Goal: Check status: Check status

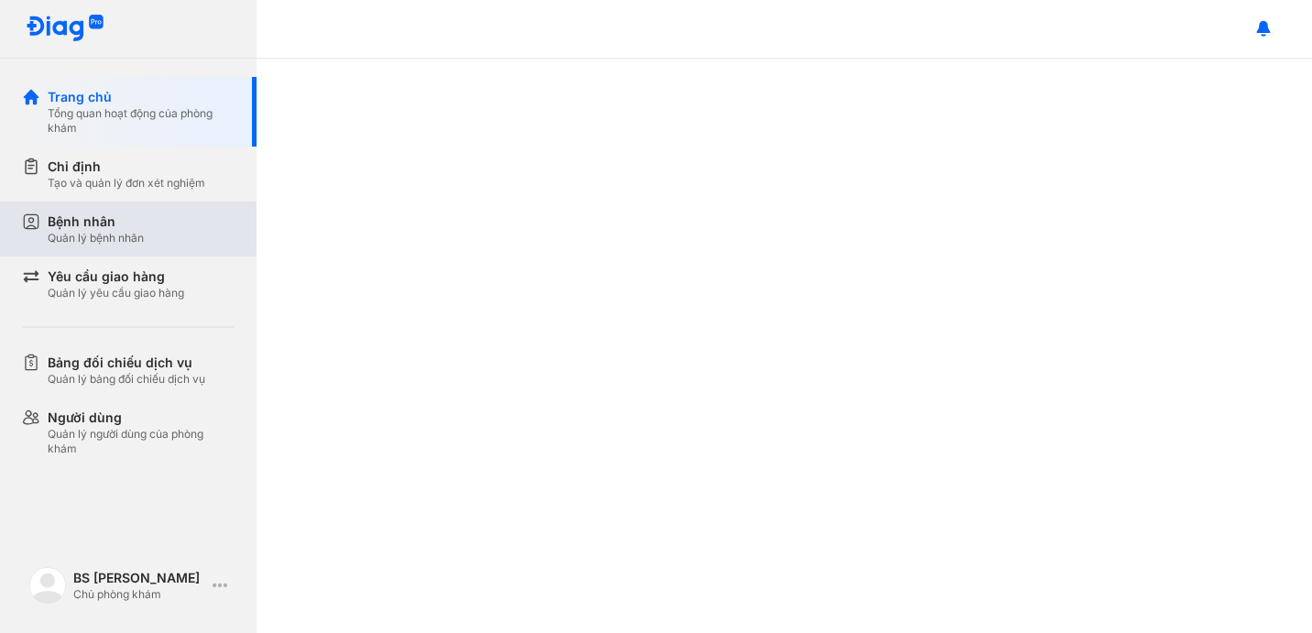
click at [156, 215] on div "Bệnh nhân Quản lý bệnh nhân" at bounding box center [141, 229] width 187 height 33
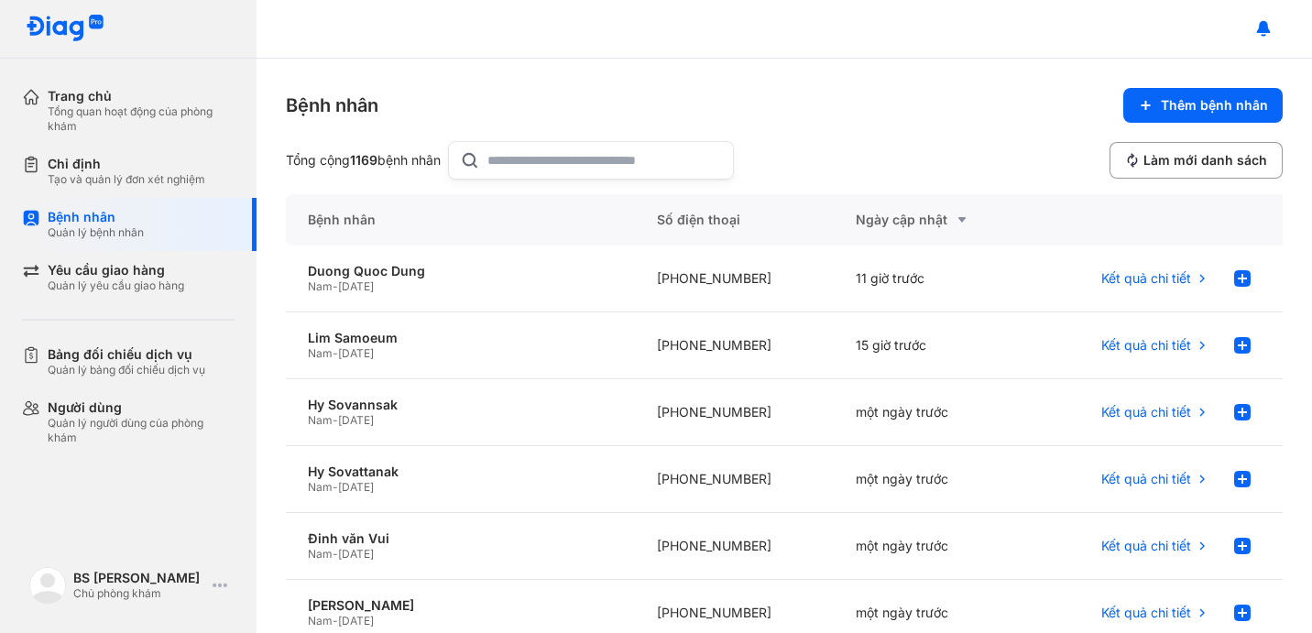
click at [512, 152] on input "text" at bounding box center [604, 160] width 235 height 37
type input "**********"
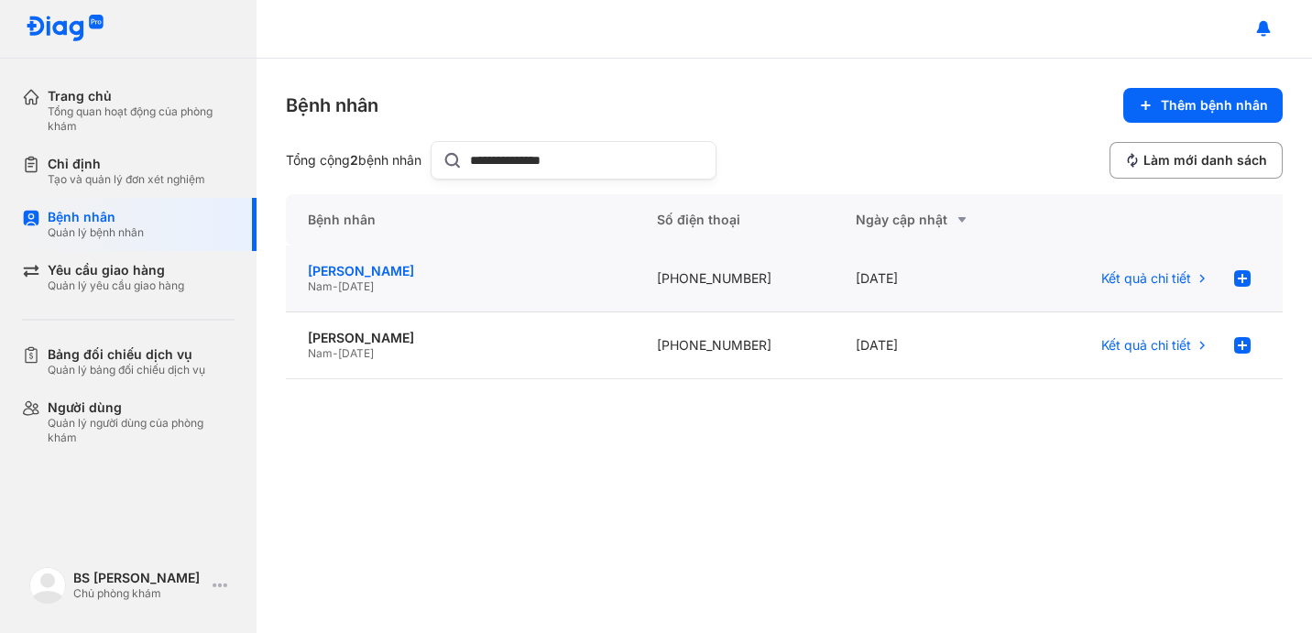
click at [426, 277] on div "[PERSON_NAME]" at bounding box center [460, 271] width 305 height 16
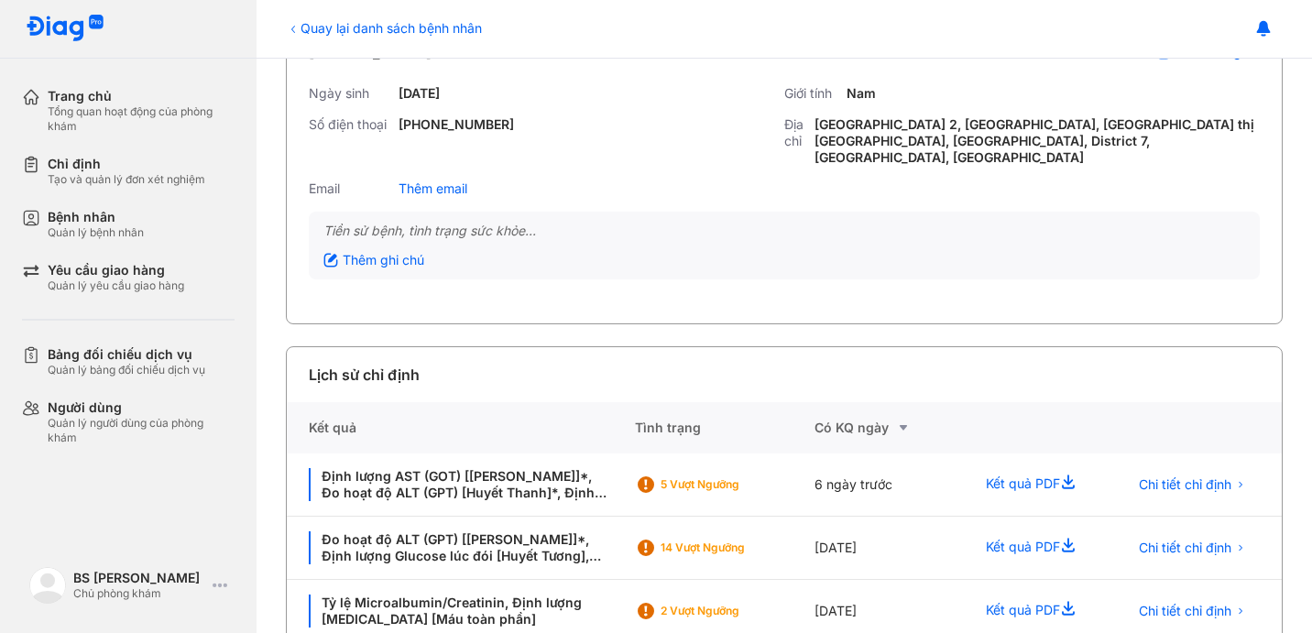
scroll to position [161, 0]
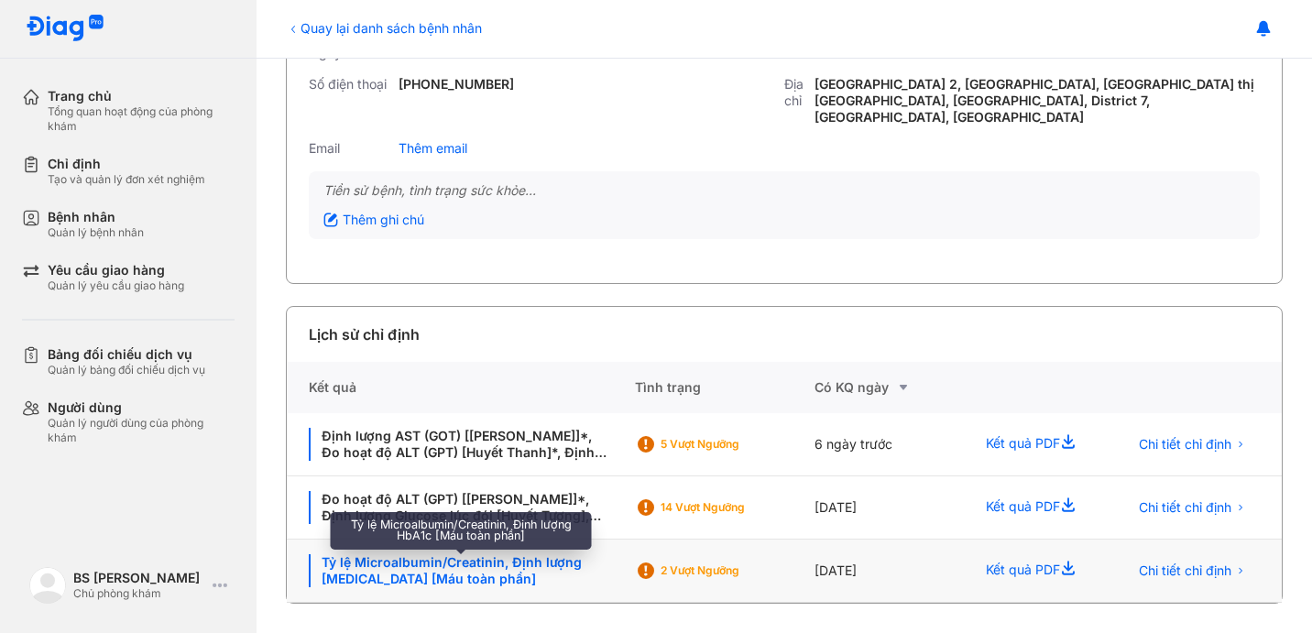
click at [477, 564] on div "Tỷ lệ Microalbumin/Creatinin, Định lượng [MEDICAL_DATA] [Máu toàn phần]" at bounding box center [461, 570] width 304 height 33
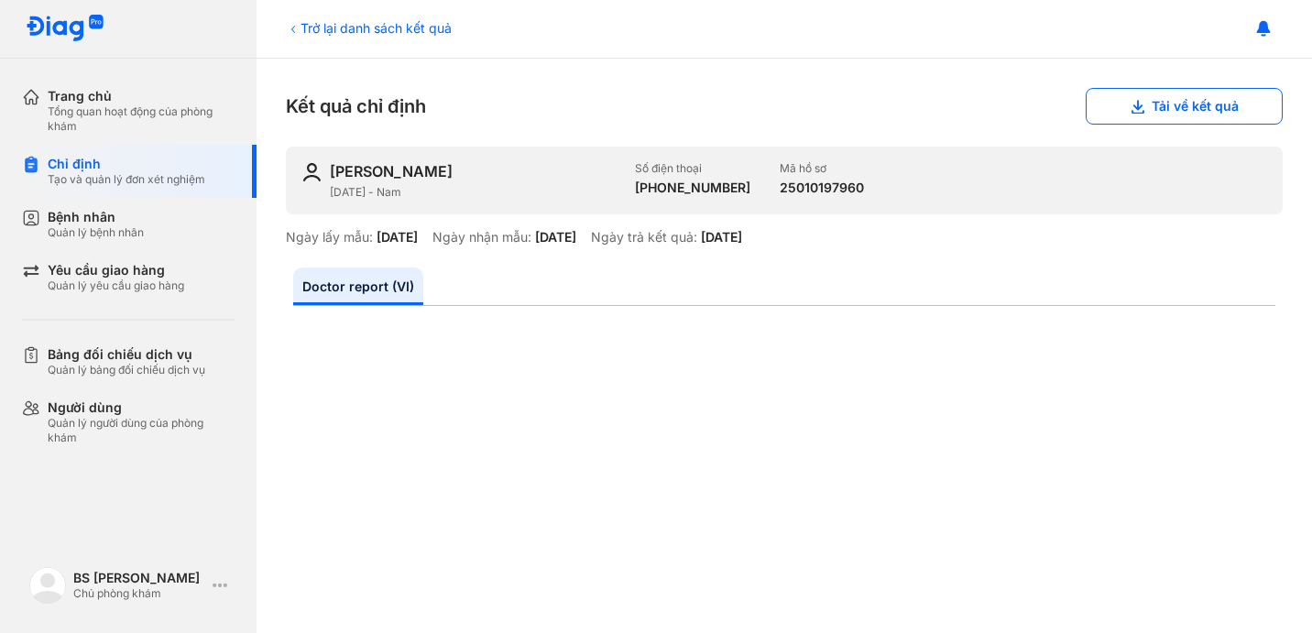
scroll to position [56, 0]
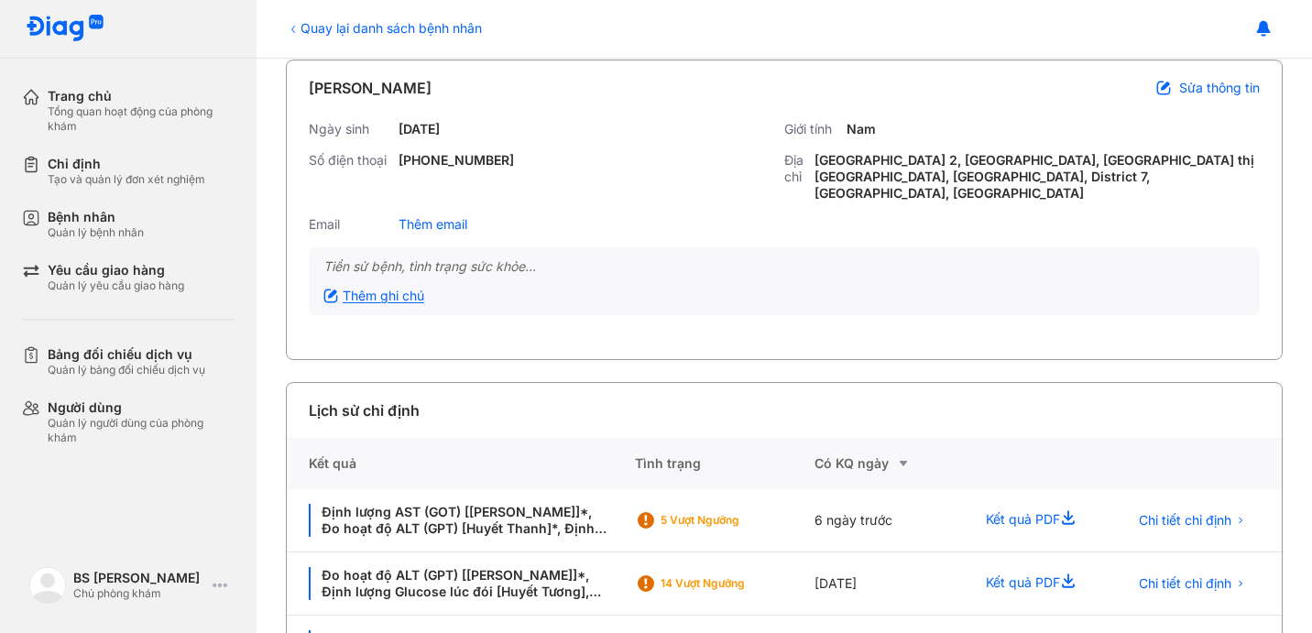
scroll to position [111, 0]
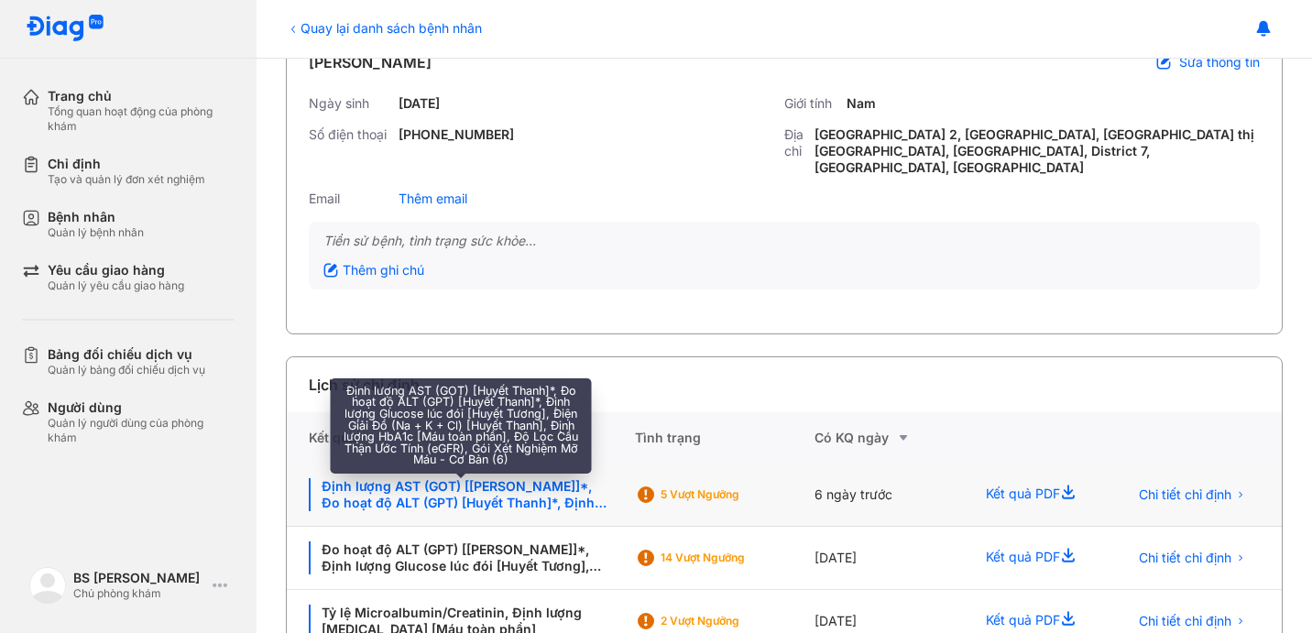
click at [468, 485] on div "Định lượng AST (GOT) [[PERSON_NAME]]*, Đo hoạt độ ALT (GPT) [Huyết Thanh]*, Địn…" at bounding box center [461, 494] width 304 height 33
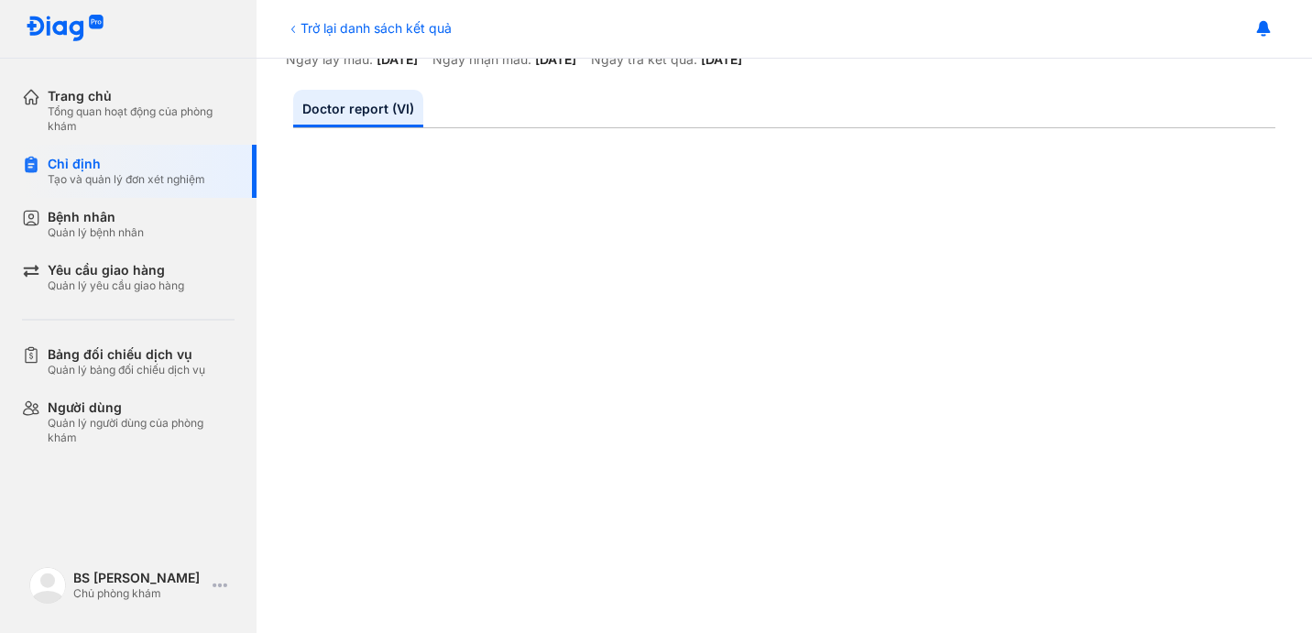
scroll to position [316, 0]
